Goal: Check status: Check status

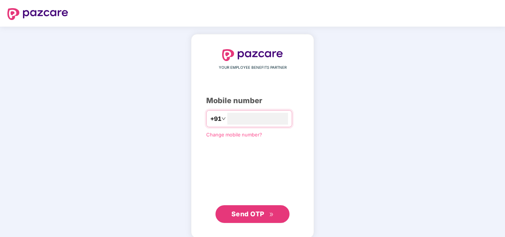
type input "**********"
click at [239, 215] on span "Send OTP" at bounding box center [247, 214] width 33 height 8
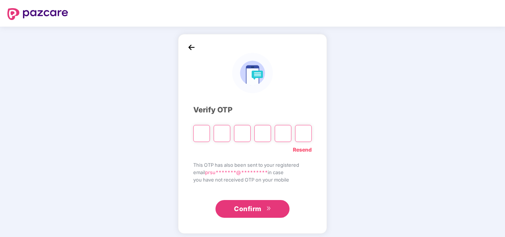
type input "*"
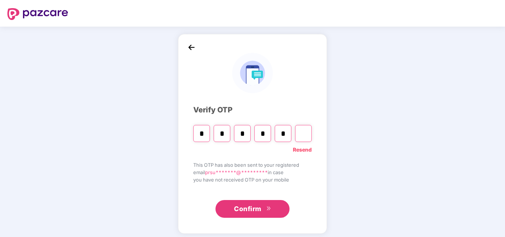
type input "*"
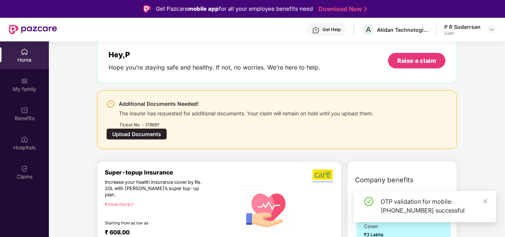
scroll to position [74, 0]
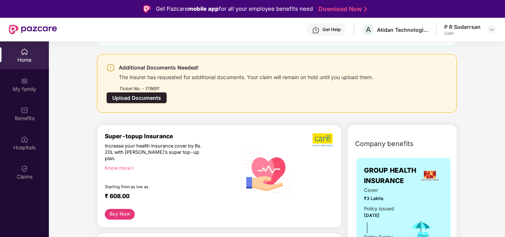
click at [149, 97] on div "Upload Documents" at bounding box center [136, 97] width 61 height 11
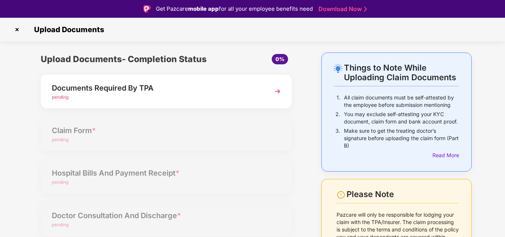
click at [277, 91] on img at bounding box center [277, 91] width 13 height 13
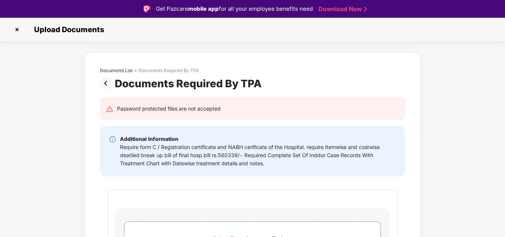
click at [16, 30] on img at bounding box center [17, 30] width 12 height 12
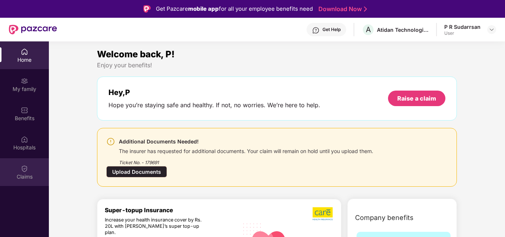
click at [22, 173] on div "Claims" at bounding box center [24, 176] width 49 height 7
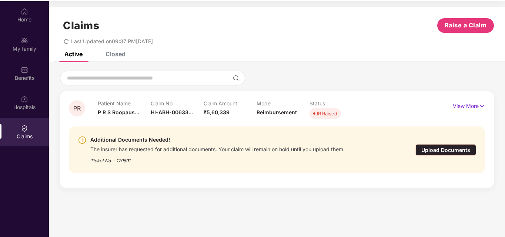
scroll to position [41, 0]
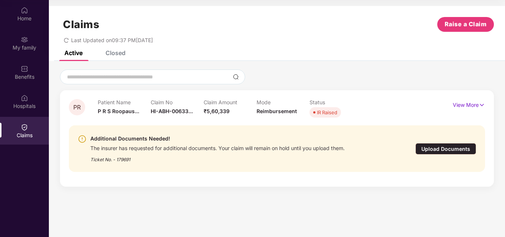
click at [121, 54] on div "Closed" at bounding box center [115, 52] width 20 height 7
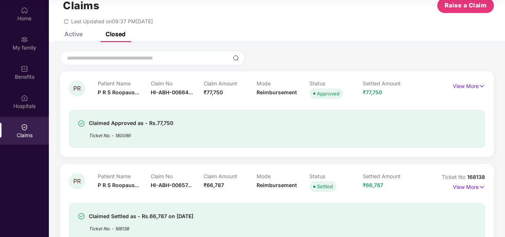
scroll to position [37, 0]
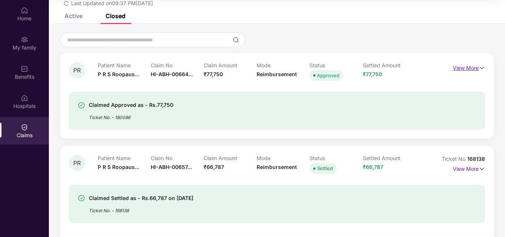
click at [476, 67] on p "View More" at bounding box center [468, 67] width 32 height 10
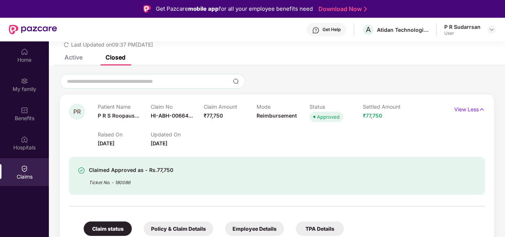
click at [81, 58] on div "Active" at bounding box center [73, 57] width 18 height 7
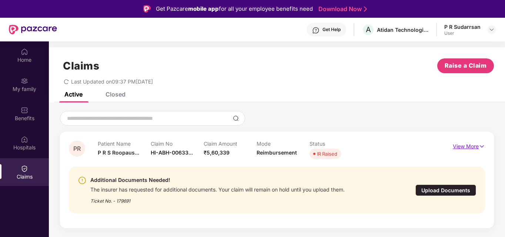
click at [472, 146] on p "View More" at bounding box center [468, 146] width 32 height 10
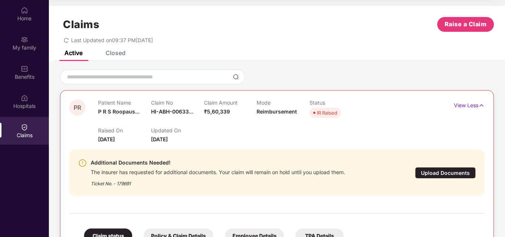
click at [121, 54] on div "Closed" at bounding box center [115, 52] width 20 height 7
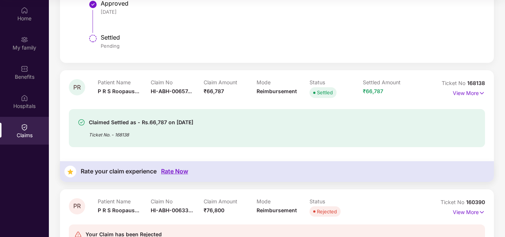
scroll to position [333, 0]
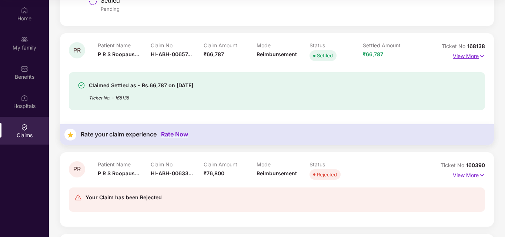
click at [467, 57] on p "View More" at bounding box center [468, 55] width 32 height 10
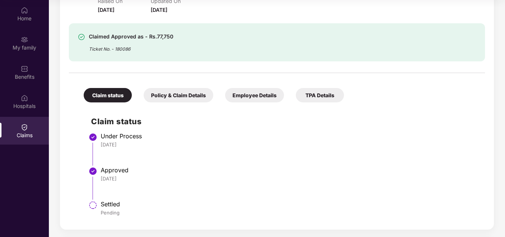
scroll to position [111, 0]
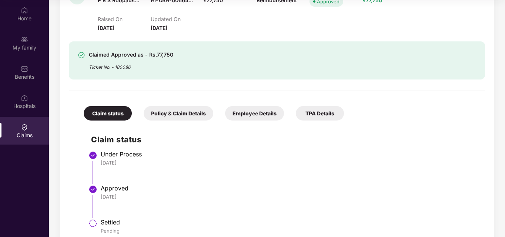
click at [190, 112] on div "Policy & Claim Details" at bounding box center [179, 113] width 70 height 14
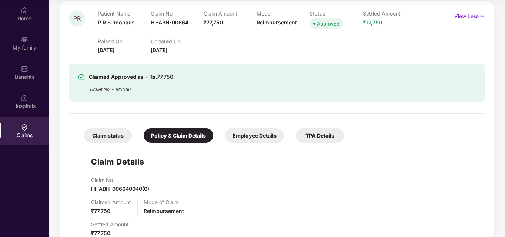
scroll to position [74, 0]
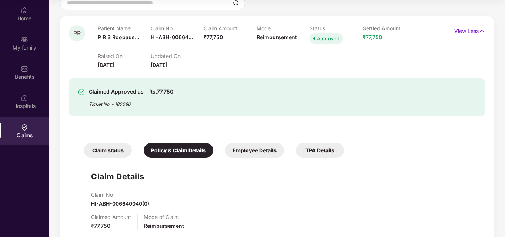
click at [249, 154] on div "Employee Details" at bounding box center [254, 150] width 59 height 14
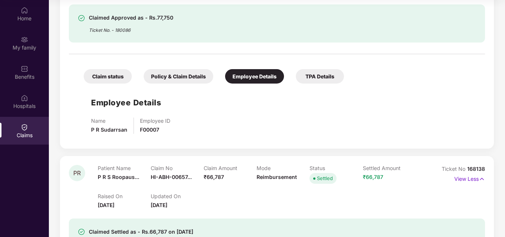
scroll to position [185, 0]
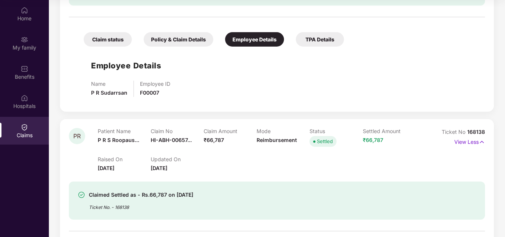
click at [323, 39] on div "TPA Details" at bounding box center [320, 39] width 48 height 14
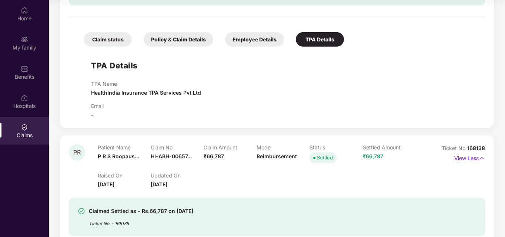
click at [184, 42] on div "Policy & Claim Details" at bounding box center [179, 39] width 70 height 14
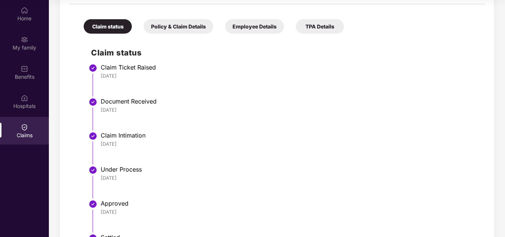
scroll to position [518, 0]
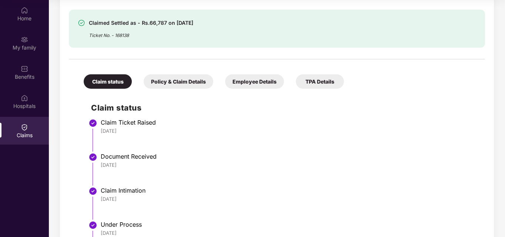
click at [188, 78] on div "Policy & Claim Details" at bounding box center [179, 81] width 70 height 14
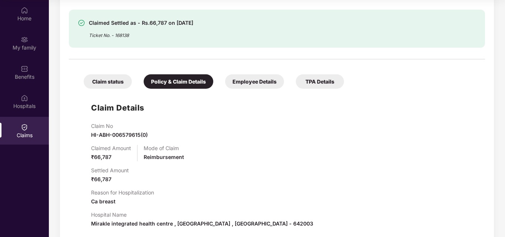
click at [264, 80] on div "Employee Details" at bounding box center [254, 81] width 59 height 14
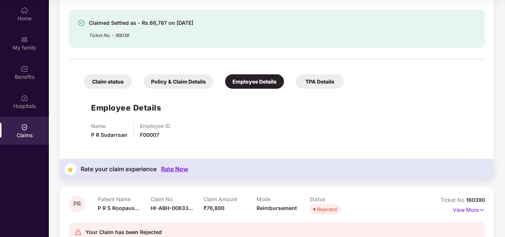
click at [317, 79] on div "TPA Details" at bounding box center [320, 81] width 48 height 14
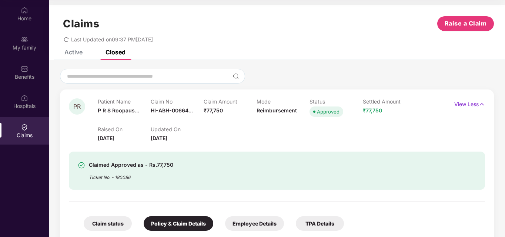
scroll to position [0, 0]
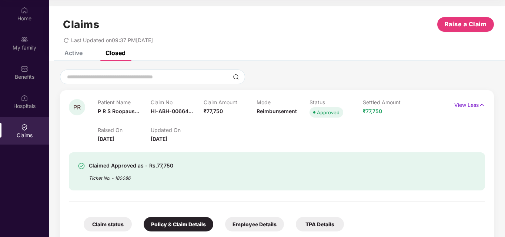
click at [81, 54] on div "Active" at bounding box center [73, 52] width 18 height 7
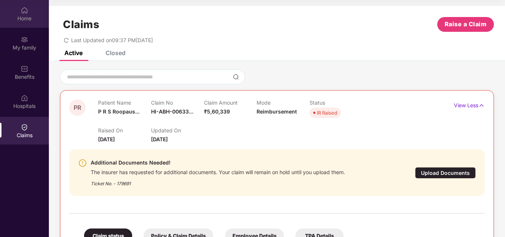
click at [27, 21] on div "Home" at bounding box center [24, 18] width 49 height 7
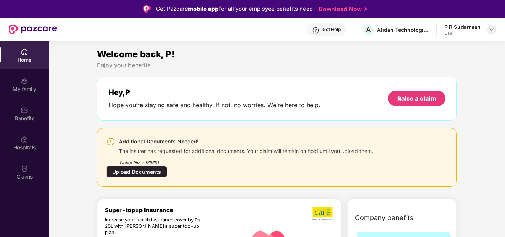
click at [490, 29] on img at bounding box center [491, 30] width 6 height 6
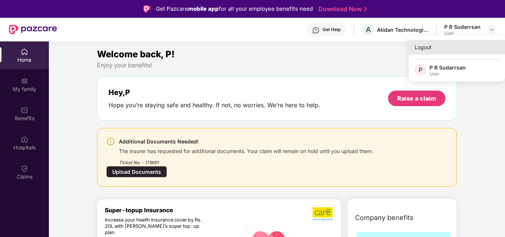
click at [425, 49] on div "Logout" at bounding box center [456, 47] width 96 height 14
